Goal: Task Accomplishment & Management: Manage account settings

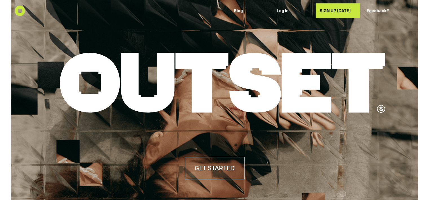
click at [341, 11] on p "SIGN UP TODAY" at bounding box center [338, 10] width 36 height 5
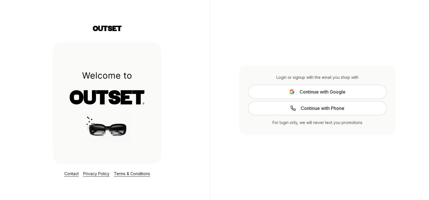
click at [303, 92] on span "Continue with Google" at bounding box center [323, 91] width 46 height 7
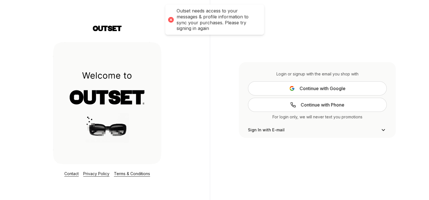
click at [281, 89] on button "Continue with Google" at bounding box center [317, 88] width 139 height 14
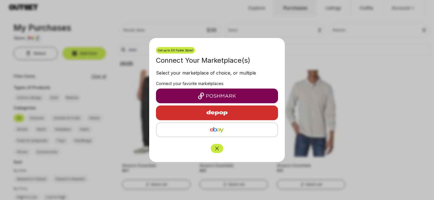
click at [199, 97] on img "button" at bounding box center [216, 96] width 113 height 7
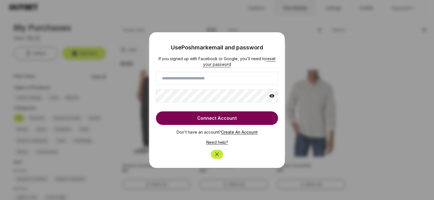
click at [191, 78] on input at bounding box center [217, 78] width 122 height 13
type input "********"
click at [204, 117] on button "Connect Account" at bounding box center [217, 118] width 122 height 14
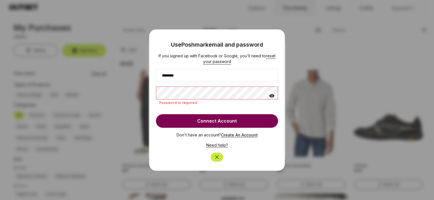
click at [217, 160] on icon "Close" at bounding box center [217, 157] width 6 height 6
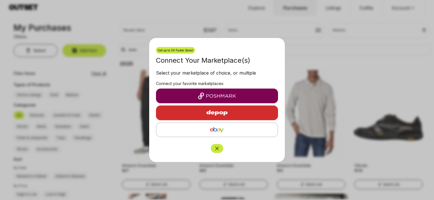
click at [217, 150] on icon "Close" at bounding box center [217, 149] width 6 height 6
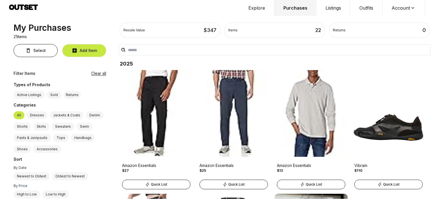
click at [407, 8] on button "Account" at bounding box center [403, 8] width 42 height 16
click at [391, 18] on span "Profile" at bounding box center [400, 19] width 50 height 10
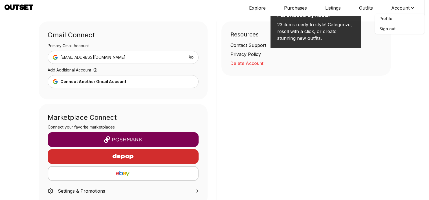
scroll to position [38, 0]
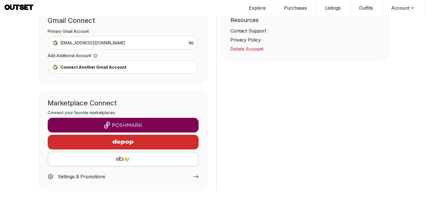
click at [121, 123] on img "button" at bounding box center [123, 125] width 142 height 7
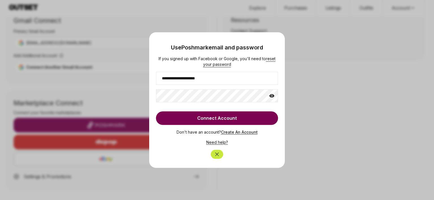
type input "**********"
click at [222, 117] on button "Connect Account" at bounding box center [217, 118] width 122 height 14
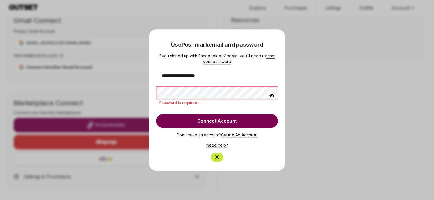
click at [213, 121] on button "Connect Account" at bounding box center [217, 121] width 122 height 14
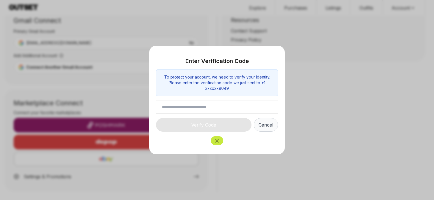
click at [266, 124] on button "Cancel" at bounding box center [266, 125] width 24 height 14
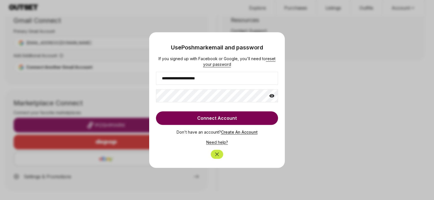
click at [214, 120] on button "Connect Account" at bounding box center [217, 118] width 122 height 14
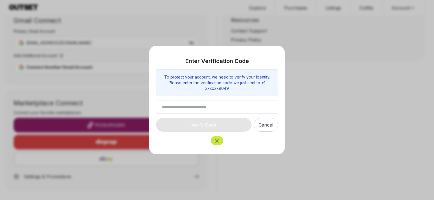
click at [215, 142] on icon "Close" at bounding box center [217, 141] width 4 height 4
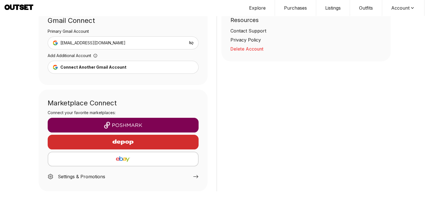
click at [125, 122] on img "button" at bounding box center [123, 125] width 142 height 7
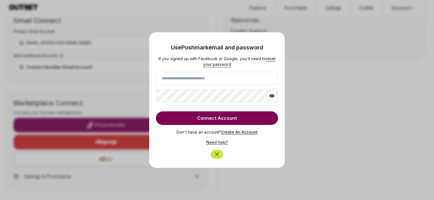
type input "**********"
click at [198, 119] on button "Connect Account" at bounding box center [217, 118] width 122 height 14
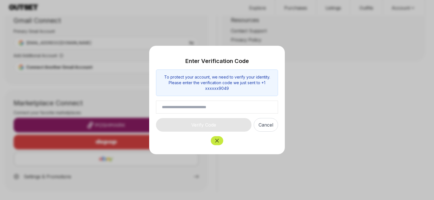
click at [217, 141] on icon "Close" at bounding box center [217, 141] width 4 height 4
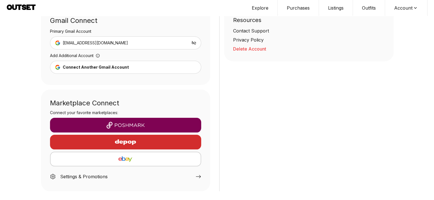
scroll to position [0, 0]
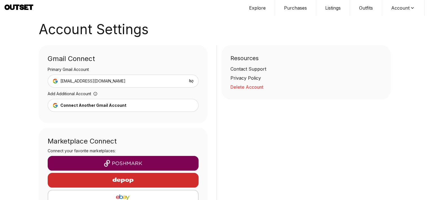
click at [287, 9] on button "Purchases" at bounding box center [295, 8] width 41 height 16
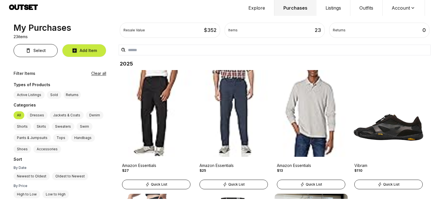
click at [335, 10] on button "Listings" at bounding box center [333, 8] width 34 height 16
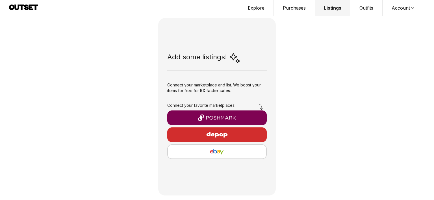
click at [213, 155] on button "button" at bounding box center [216, 151] width 99 height 15
click at [209, 154] on img "button" at bounding box center [216, 151] width 89 height 7
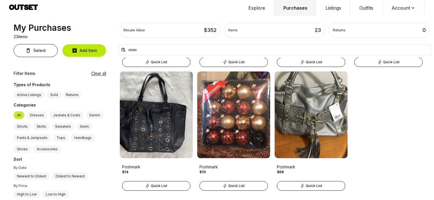
click at [73, 51] on icon "button" at bounding box center [74, 51] width 4 height 4
